Goal: Task Accomplishment & Management: Manage account settings

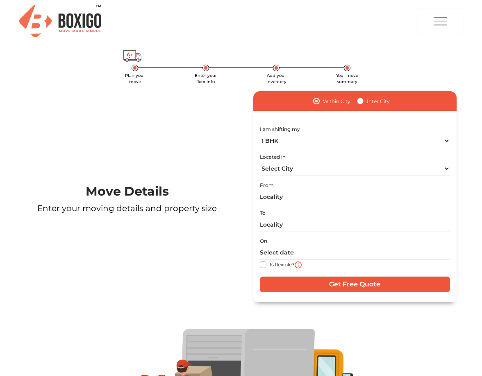
click at [437, 20] on img "button" at bounding box center [440, 21] width 16 height 24
click at [426, 51] on img at bounding box center [423, 51] width 14 height 14
click at [435, 66] on link "My Moves" at bounding box center [447, 62] width 66 height 15
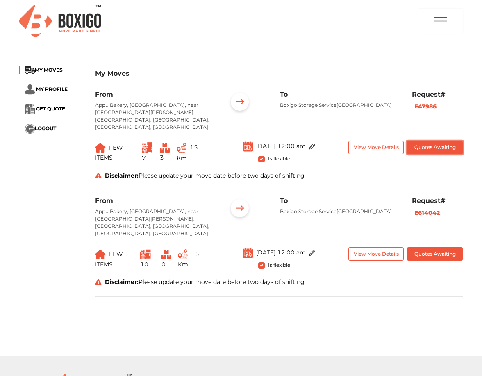
click at [441, 141] on button "Quotes Awaiting" at bounding box center [434, 148] width 55 height 14
click at [39, 108] on span "GET QUOTE" at bounding box center [50, 109] width 29 height 6
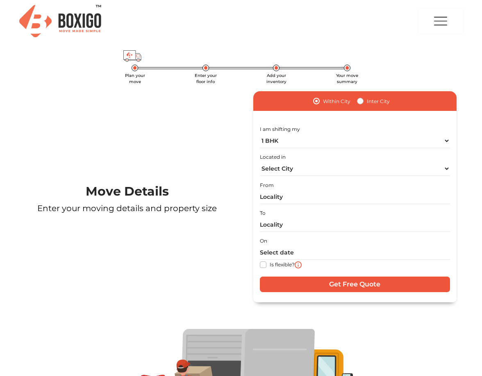
click at [443, 20] on img "button" at bounding box center [440, 21] width 16 height 24
